Goal: Information Seeking & Learning: Learn about a topic

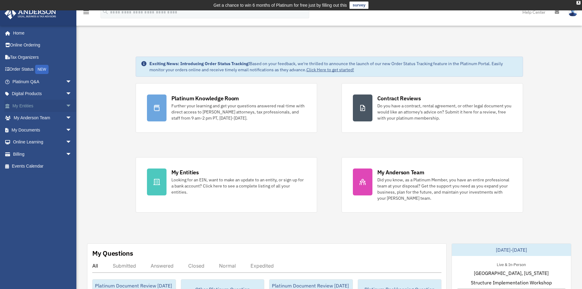
click at [66, 105] on span "arrow_drop_down" at bounding box center [72, 106] width 12 height 13
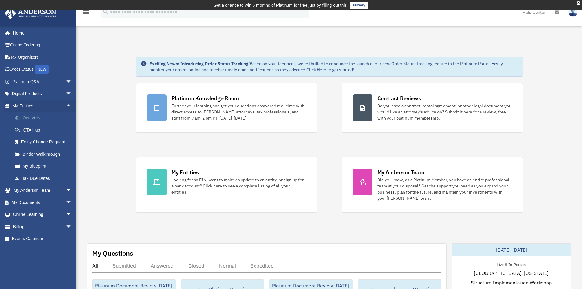
click at [30, 116] on link "Overview" at bounding box center [45, 118] width 72 height 12
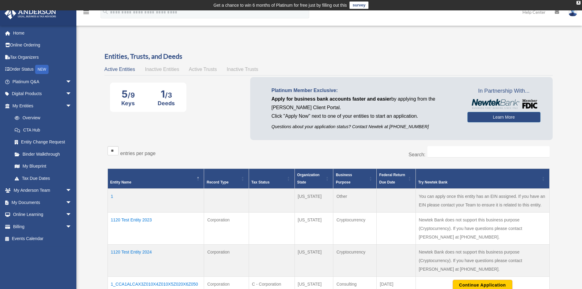
scroll to position [31, 0]
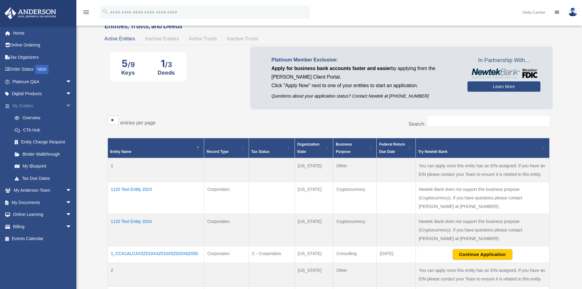
click at [66, 102] on span "arrow_drop_down" at bounding box center [72, 106] width 12 height 13
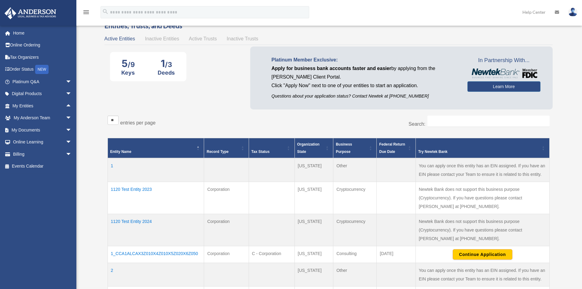
scroll to position [0, 0]
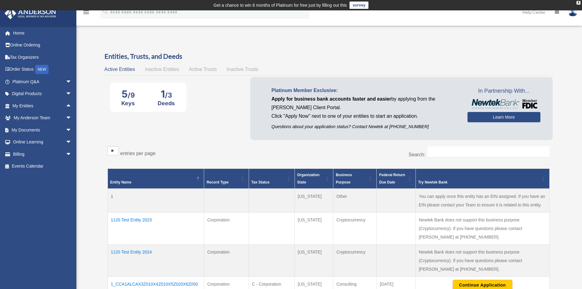
click at [201, 153] on div "** ** ** *** entries per page" at bounding box center [216, 153] width 217 height 15
click at [16, 32] on link "Home" at bounding box center [42, 33] width 77 height 12
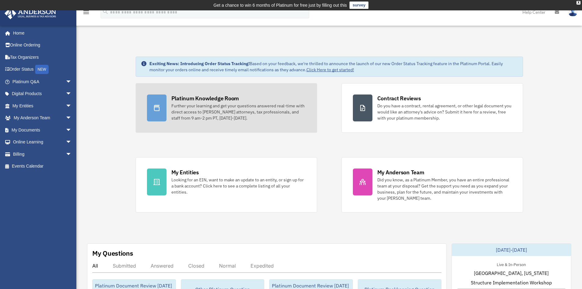
click at [187, 102] on div "Platinum Knowledge Room" at bounding box center [206, 98] width 68 height 8
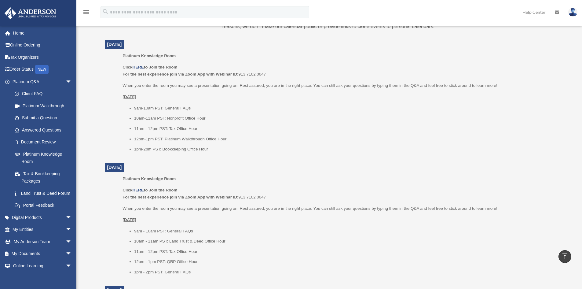
scroll to position [245, 0]
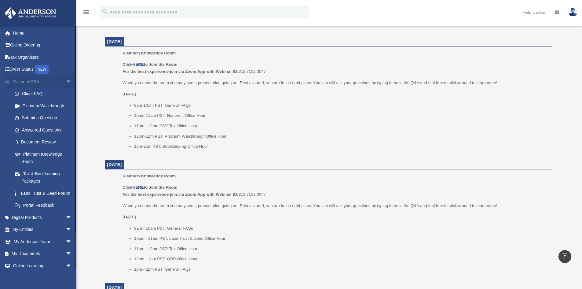
click at [66, 81] on span "arrow_drop_down" at bounding box center [72, 82] width 12 height 13
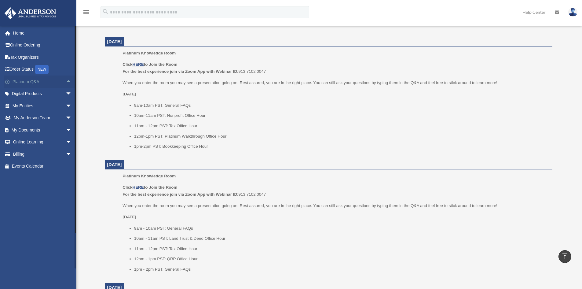
click at [66, 81] on span "arrow_drop_up" at bounding box center [72, 82] width 12 height 13
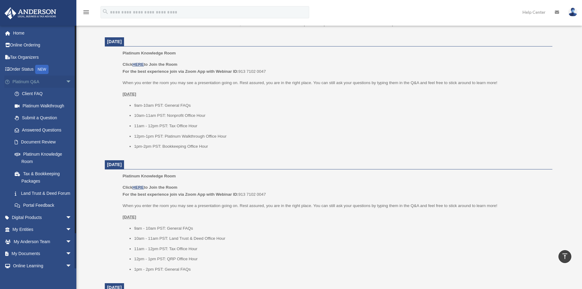
click at [66, 81] on span "arrow_drop_down" at bounding box center [72, 82] width 12 height 13
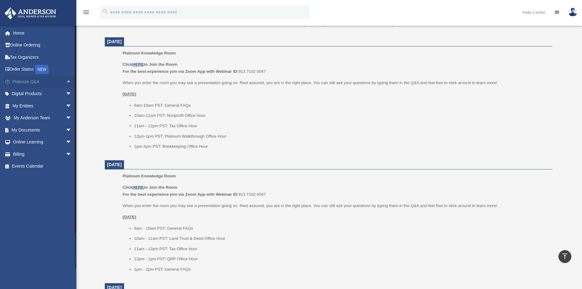
click at [66, 81] on span "arrow_drop_up" at bounding box center [72, 82] width 12 height 13
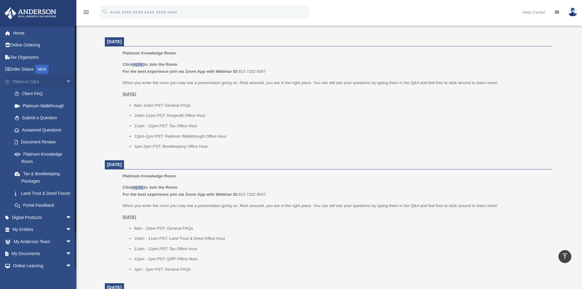
click at [66, 82] on span "arrow_drop_down" at bounding box center [72, 82] width 12 height 13
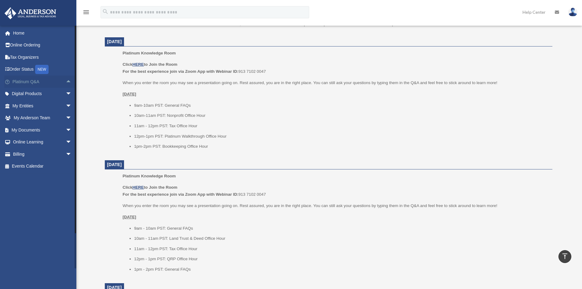
click at [66, 82] on span "arrow_drop_up" at bounding box center [72, 82] width 12 height 13
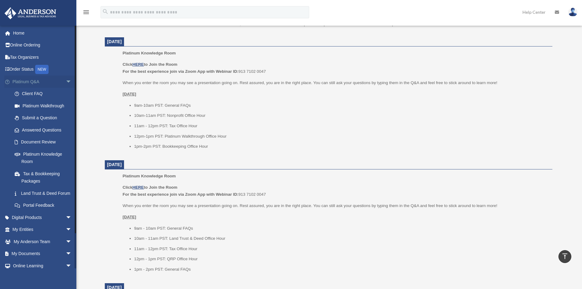
click at [66, 82] on span "arrow_drop_down" at bounding box center [72, 82] width 12 height 13
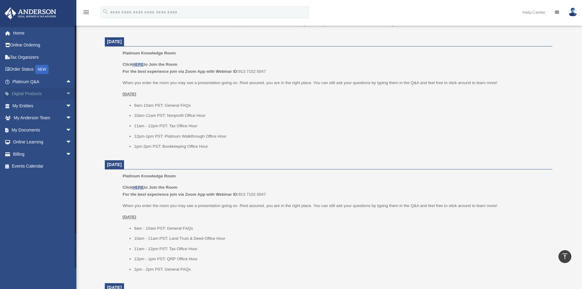
click at [66, 94] on span "arrow_drop_down" at bounding box center [72, 94] width 12 height 13
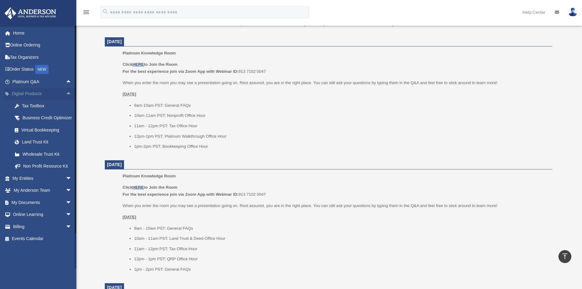
click at [66, 92] on span "arrow_drop_up" at bounding box center [72, 94] width 12 height 13
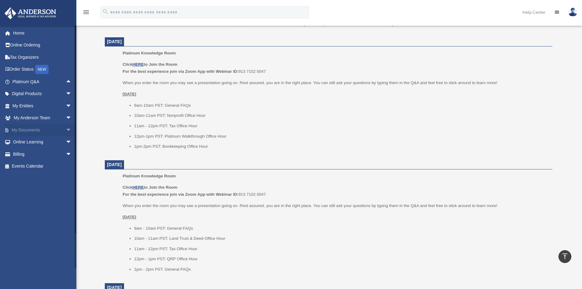
click at [66, 133] on span "arrow_drop_down" at bounding box center [72, 130] width 12 height 13
click at [23, 169] on link "Forms Library" at bounding box center [45, 166] width 72 height 12
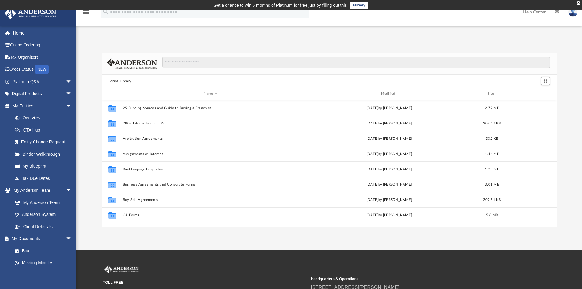
scroll to position [135, 451]
click at [67, 104] on span "arrow_drop_down" at bounding box center [72, 106] width 12 height 13
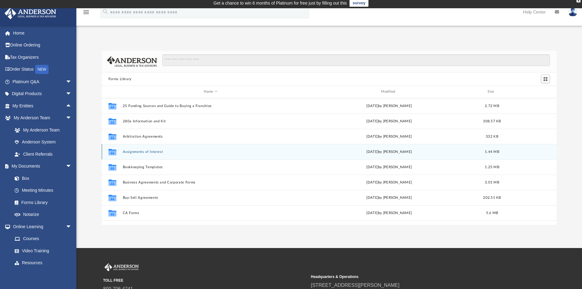
scroll to position [0, 0]
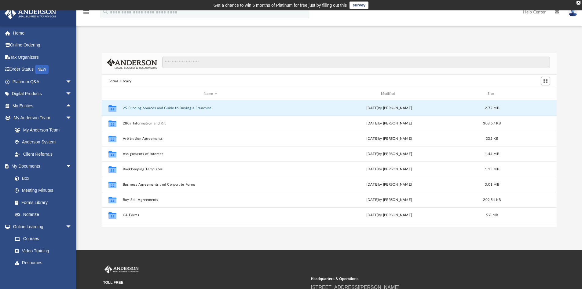
click at [132, 108] on button "25 Funding Sources and Guide to Buying a Franchise" at bounding box center [211, 108] width 176 height 4
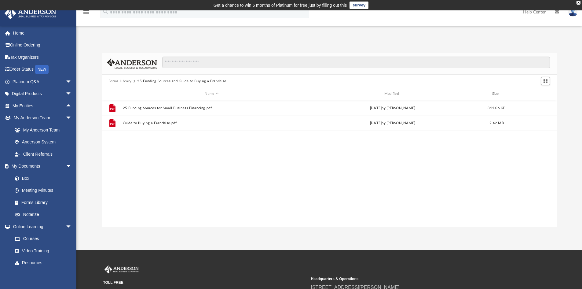
click at [126, 81] on button "Forms Library" at bounding box center [120, 82] width 23 height 6
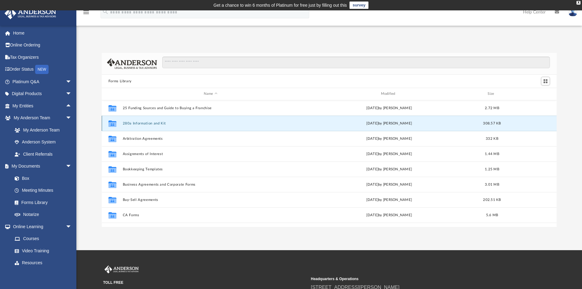
click at [139, 123] on button "280a Information and Kit" at bounding box center [211, 123] width 176 height 4
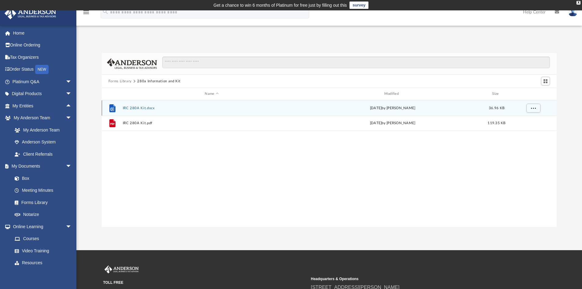
click at [134, 103] on div "File IRC 280A Kit.docx Wed Nov 13 2024 by Mary Acree 36.96 KB" at bounding box center [330, 107] width 456 height 15
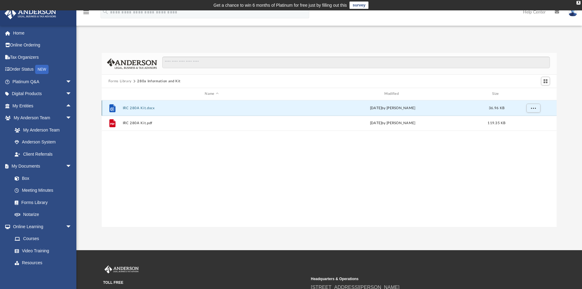
click at [131, 105] on div "File IRC 280A Kit.docx Wed Nov 13 2024 by Mary Acree 36.96 KB" at bounding box center [330, 107] width 456 height 15
click at [131, 109] on button "IRC 280A Kit.docx" at bounding box center [212, 108] width 178 height 4
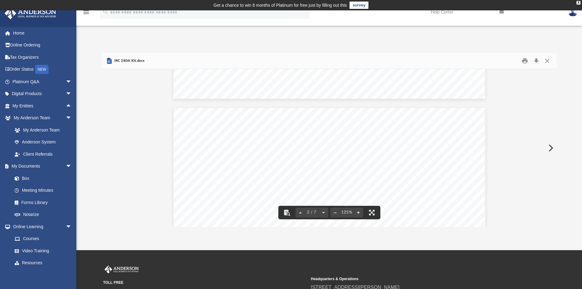
scroll to position [397, 0]
click at [549, 60] on button "Close" at bounding box center [547, 60] width 11 height 9
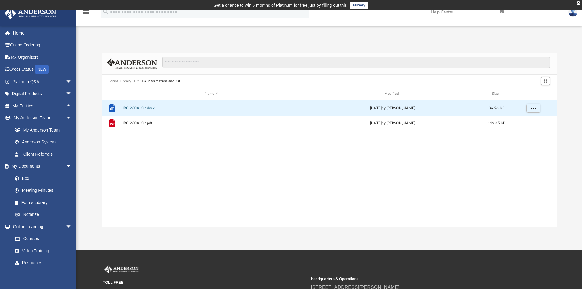
click at [124, 79] on button "Forms Library" at bounding box center [120, 82] width 23 height 6
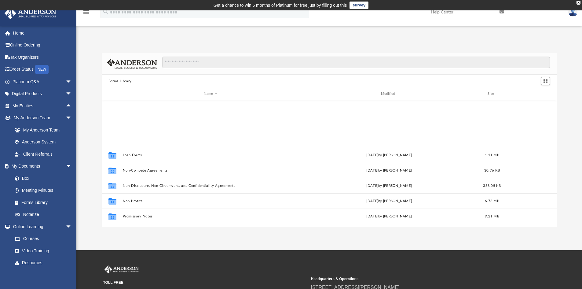
scroll to position [332, 0]
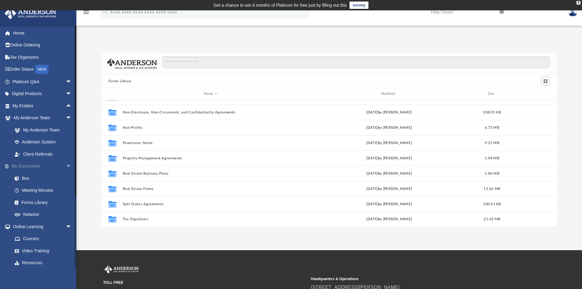
click at [66, 165] on span "arrow_drop_down" at bounding box center [72, 166] width 12 height 13
click at [66, 175] on span "arrow_drop_down" at bounding box center [72, 178] width 12 height 13
click at [66, 190] on span "arrow_drop_down" at bounding box center [72, 190] width 12 height 13
click at [66, 189] on span "arrow_drop_up" at bounding box center [72, 190] width 12 height 13
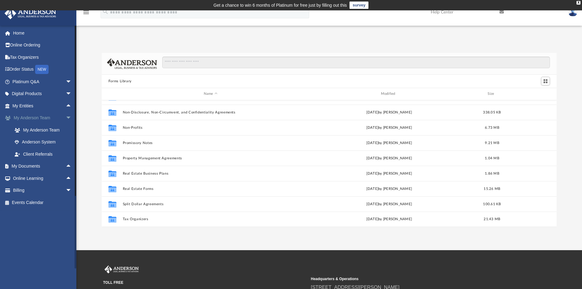
click at [66, 118] on span "arrow_drop_down" at bounding box center [72, 118] width 12 height 13
click at [66, 129] on span "arrow_drop_up" at bounding box center [72, 130] width 12 height 13
click at [32, 154] on link "Meeting Minutes" at bounding box center [45, 154] width 72 height 12
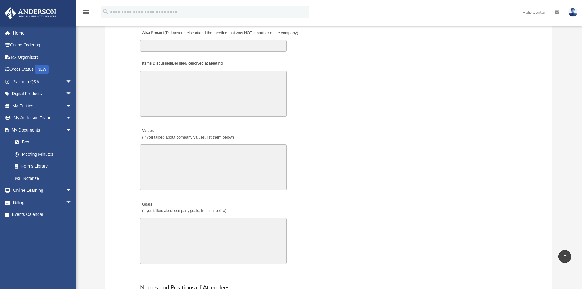
scroll to position [989, 0]
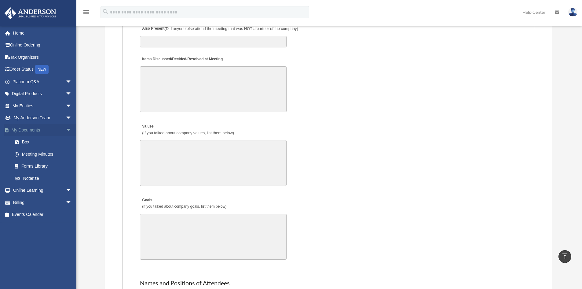
click at [66, 130] on span "arrow_drop_down" at bounding box center [72, 130] width 12 height 13
click at [66, 140] on span "arrow_drop_down" at bounding box center [72, 142] width 12 height 13
click at [66, 140] on span "arrow_drop_up" at bounding box center [72, 142] width 12 height 13
click at [66, 128] on span "arrow_drop_up" at bounding box center [72, 130] width 12 height 13
click at [66, 132] on span "arrow_drop_down" at bounding box center [72, 130] width 12 height 13
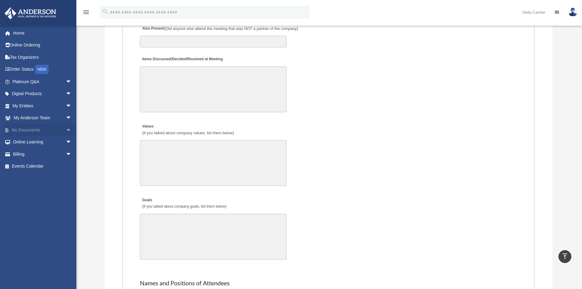
click at [66, 132] on span "arrow_drop_up" at bounding box center [72, 130] width 12 height 13
click at [66, 131] on span "arrow_drop_down" at bounding box center [72, 130] width 12 height 13
click at [66, 131] on span "arrow_drop_up" at bounding box center [72, 130] width 12 height 13
click at [66, 131] on span "arrow_drop_down" at bounding box center [72, 130] width 12 height 13
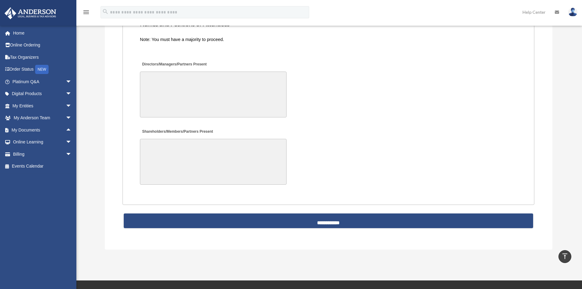
scroll to position [1162, 0]
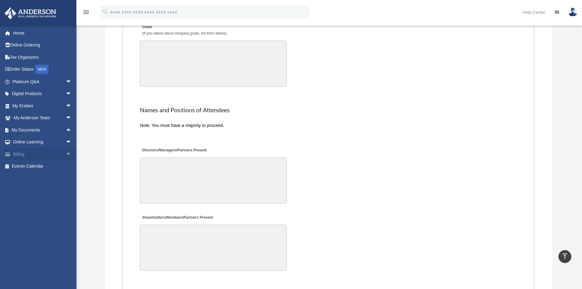
click at [66, 154] on span "arrow_drop_down" at bounding box center [72, 154] width 12 height 13
click at [66, 154] on span "arrow_drop_up" at bounding box center [72, 154] width 12 height 13
click at [66, 141] on span "arrow_drop_down" at bounding box center [72, 142] width 12 height 13
click at [31, 152] on link "Courses" at bounding box center [45, 154] width 72 height 12
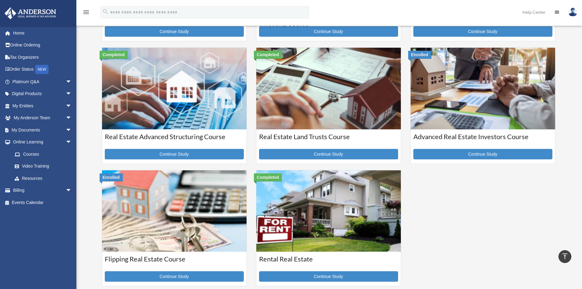
scroll to position [122, 0]
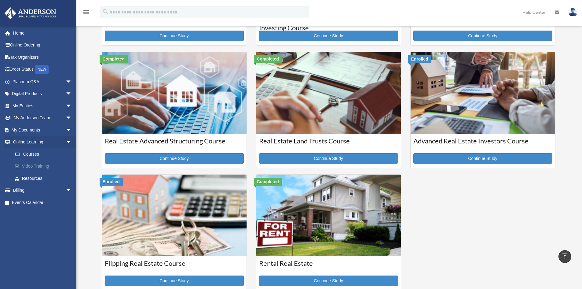
click at [28, 168] on link "Video Training" at bounding box center [45, 166] width 72 height 12
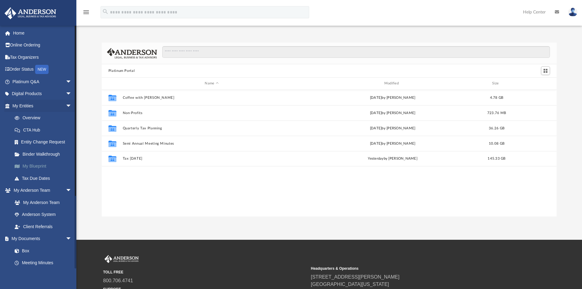
scroll to position [135, 451]
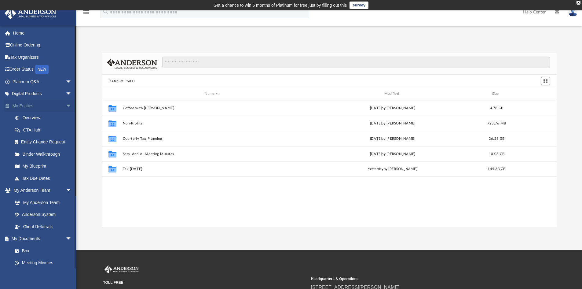
click at [66, 105] on span "arrow_drop_down" at bounding box center [72, 106] width 12 height 13
click at [66, 115] on span "arrow_drop_down" at bounding box center [72, 118] width 12 height 13
click at [66, 127] on span "arrow_drop_down" at bounding box center [72, 130] width 12 height 13
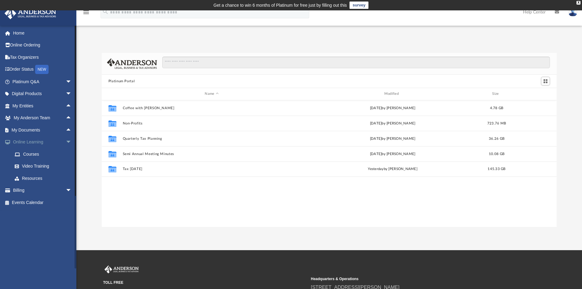
click at [66, 139] on span "arrow_drop_down" at bounding box center [72, 142] width 12 height 13
click at [66, 81] on span "arrow_drop_down" at bounding box center [72, 82] width 12 height 13
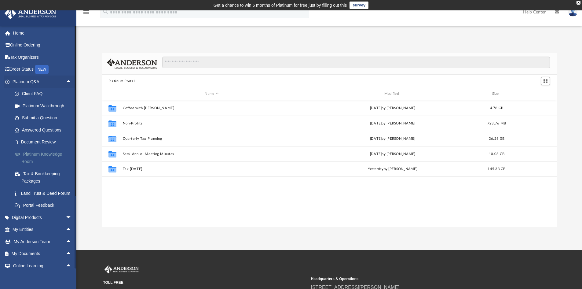
click at [39, 154] on link "Platinum Knowledge Room" at bounding box center [45, 158] width 72 height 20
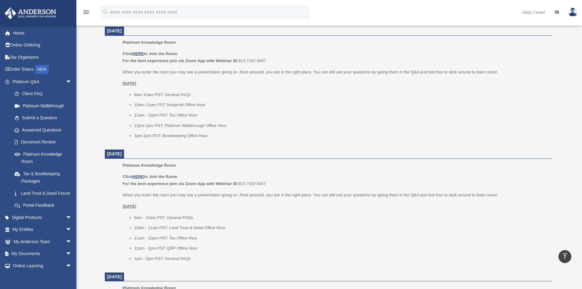
scroll to position [255, 0]
click at [66, 83] on span "arrow_drop_down" at bounding box center [72, 82] width 12 height 13
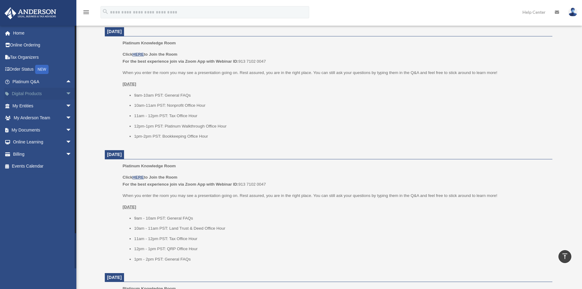
click at [66, 92] on span "arrow_drop_down" at bounding box center [72, 94] width 12 height 13
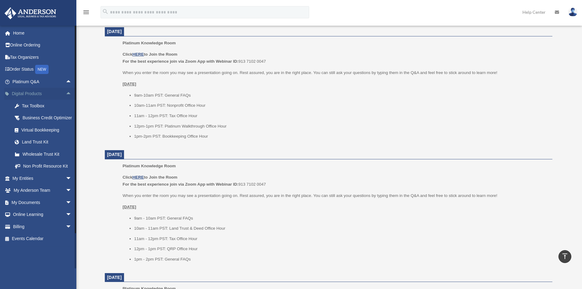
click at [66, 92] on span "arrow_drop_up" at bounding box center [72, 94] width 12 height 13
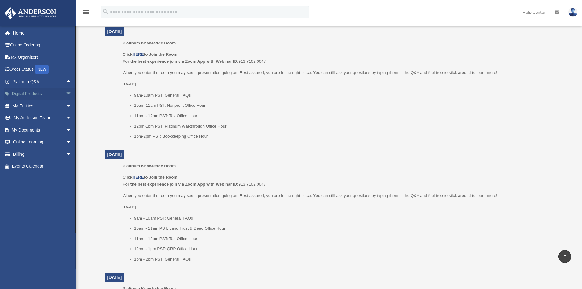
click at [66, 92] on span "arrow_drop_down" at bounding box center [72, 94] width 12 height 13
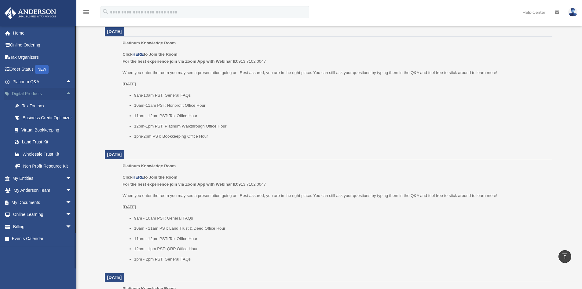
click at [66, 92] on span "arrow_drop_up" at bounding box center [72, 94] width 12 height 13
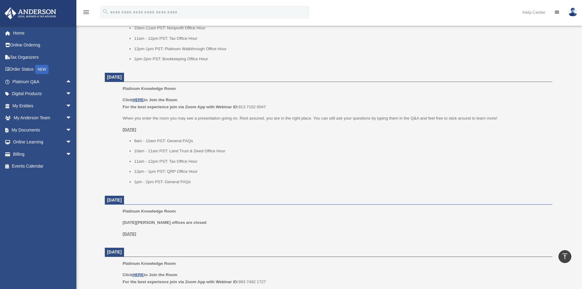
scroll to position [316, 0]
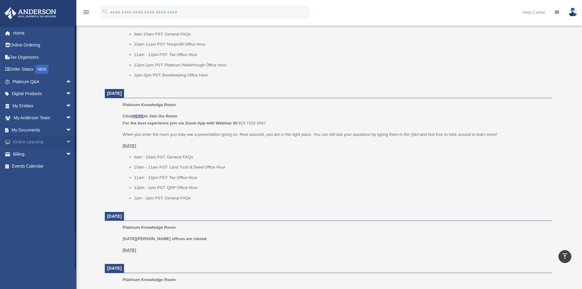
click at [66, 140] on span "arrow_drop_down" at bounding box center [72, 142] width 12 height 13
click at [27, 167] on link "Video Training" at bounding box center [45, 166] width 72 height 12
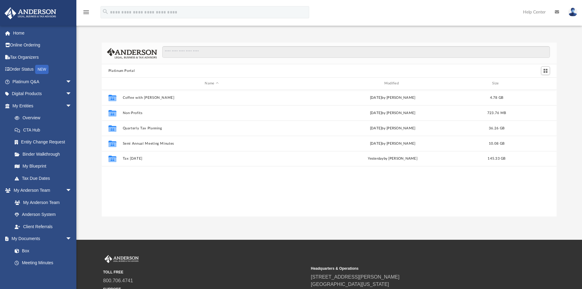
scroll to position [135, 451]
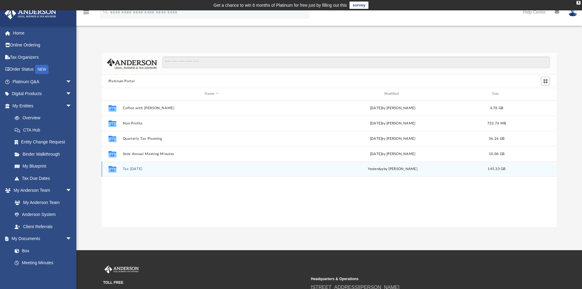
click at [133, 167] on button "Tax Tuesday" at bounding box center [212, 169] width 178 height 4
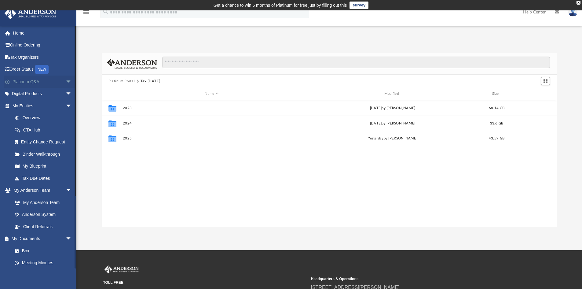
click at [66, 80] on span "arrow_drop_down" at bounding box center [72, 82] width 12 height 13
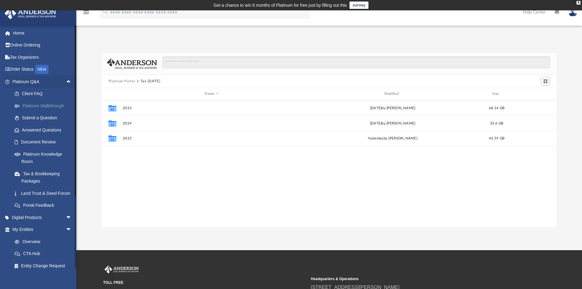
click at [42, 105] on link "Platinum Walkthrough" at bounding box center [45, 106] width 72 height 12
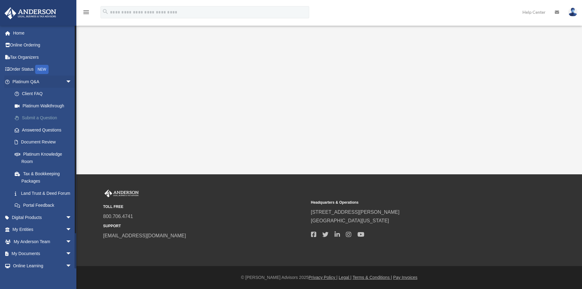
scroll to position [119, 0]
click at [31, 157] on link "Platinum Knowledge Room" at bounding box center [45, 158] width 72 height 20
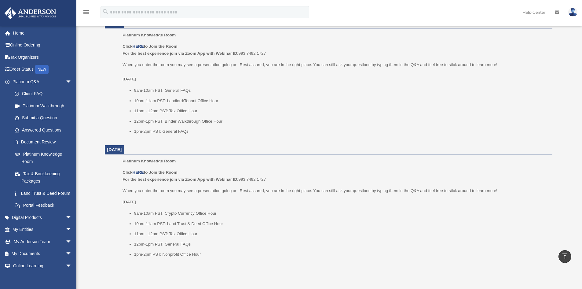
scroll to position [561, 0]
click at [66, 82] on span "arrow_drop_down" at bounding box center [72, 82] width 12 height 13
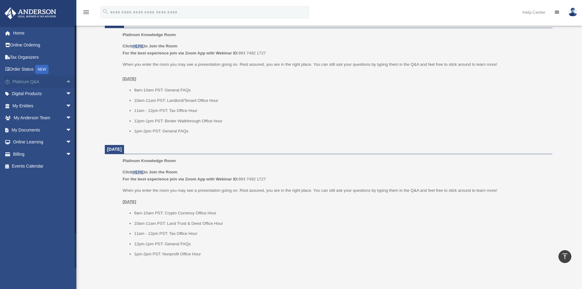
click at [66, 81] on span "arrow_drop_up" at bounding box center [72, 82] width 12 height 13
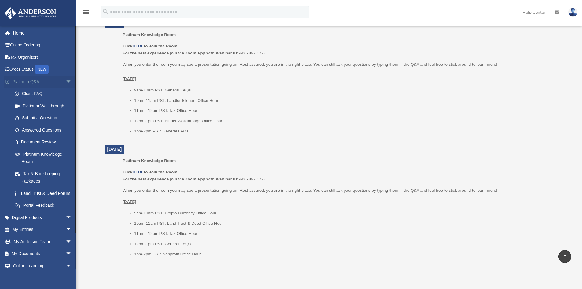
click at [66, 80] on span "arrow_drop_down" at bounding box center [72, 82] width 12 height 13
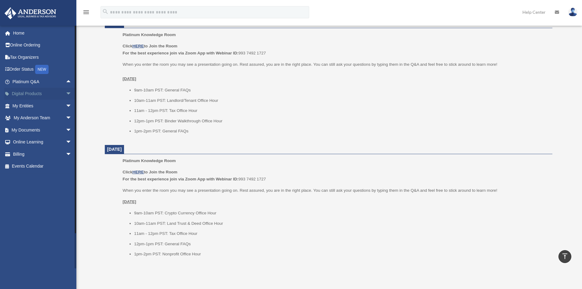
click at [66, 90] on span "arrow_drop_down" at bounding box center [72, 94] width 12 height 13
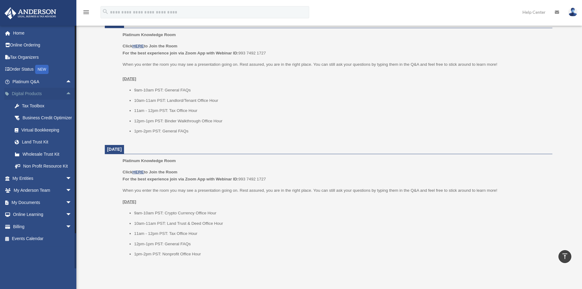
click at [66, 94] on span "arrow_drop_up" at bounding box center [72, 94] width 12 height 13
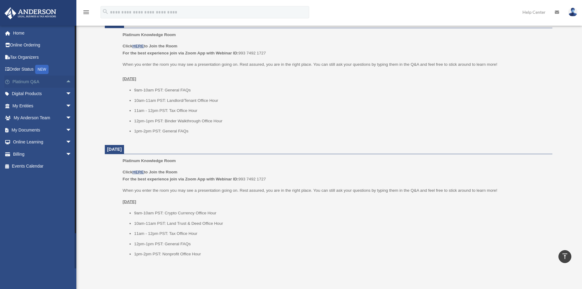
click at [66, 82] on span "arrow_drop_up" at bounding box center [72, 82] width 12 height 13
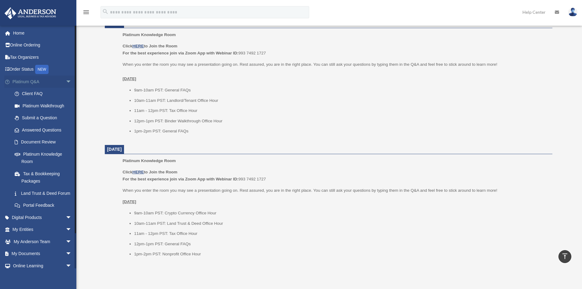
click at [66, 80] on span "arrow_drop_down" at bounding box center [72, 82] width 12 height 13
